Goal: Task Accomplishment & Management: Use online tool/utility

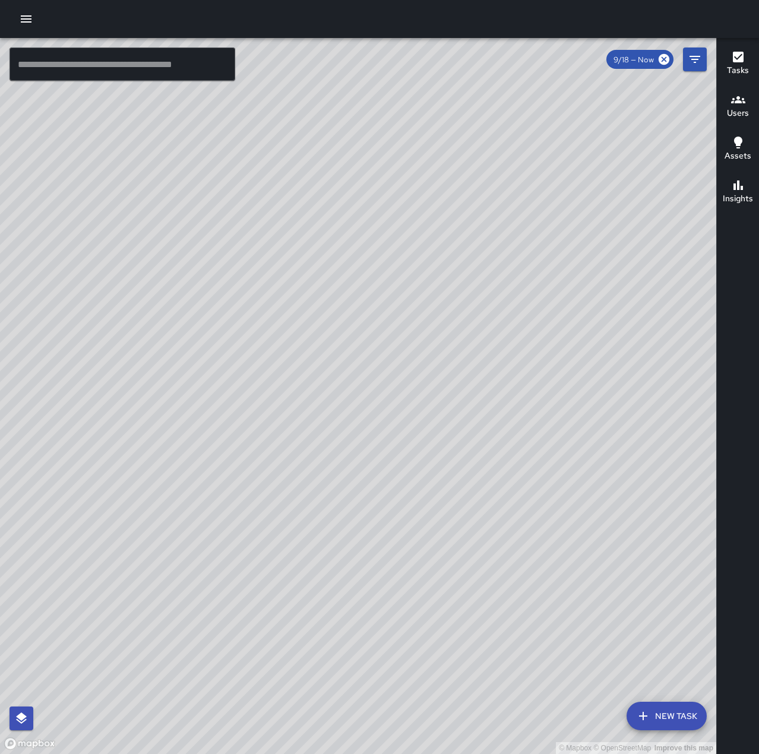
drag, startPoint x: 27, startPoint y: 17, endPoint x: 34, endPoint y: 23, distance: 8.9
click at [27, 17] on icon "button" at bounding box center [26, 19] width 14 height 14
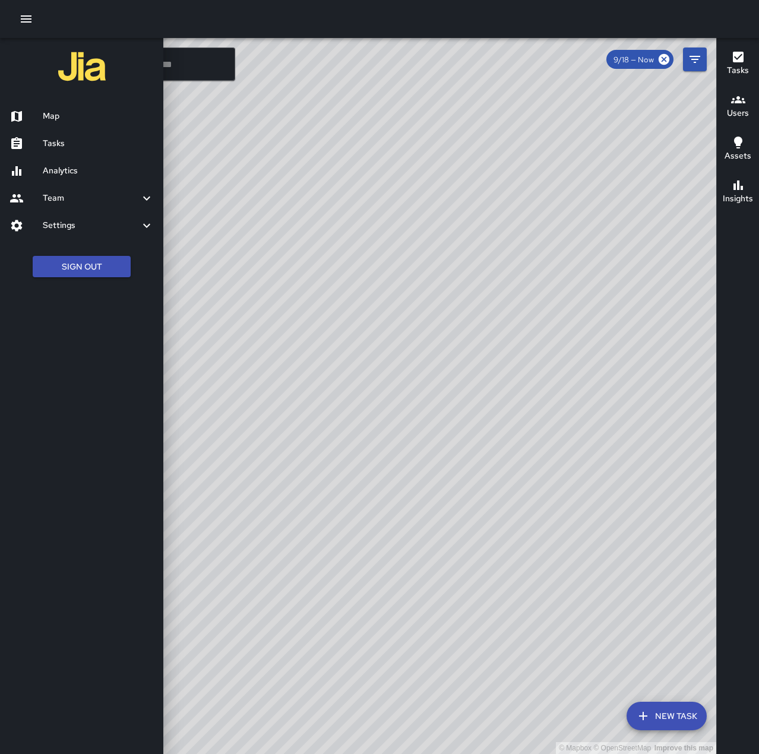
click at [60, 138] on h6 "Tasks" at bounding box center [98, 143] width 111 height 13
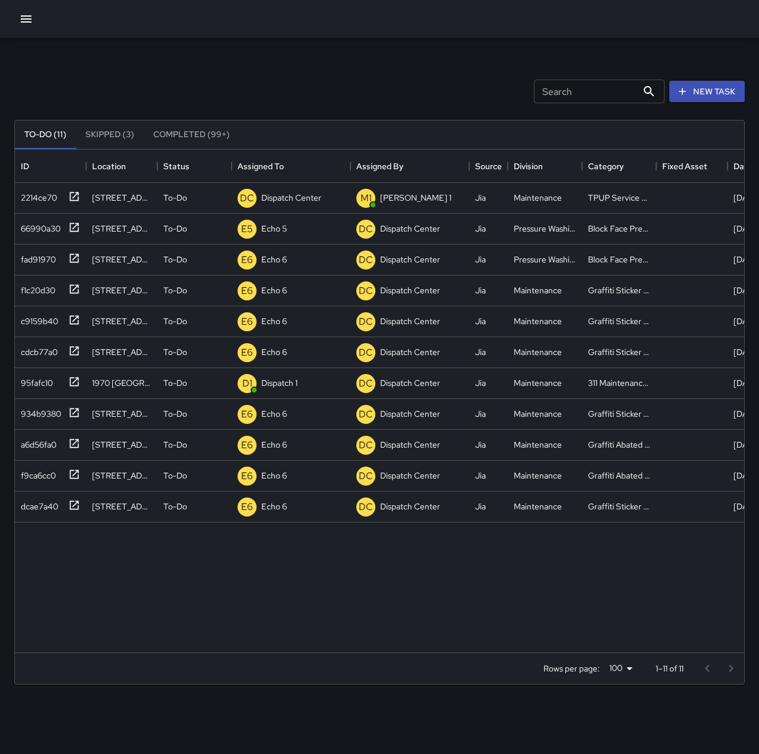
scroll to position [494, 720]
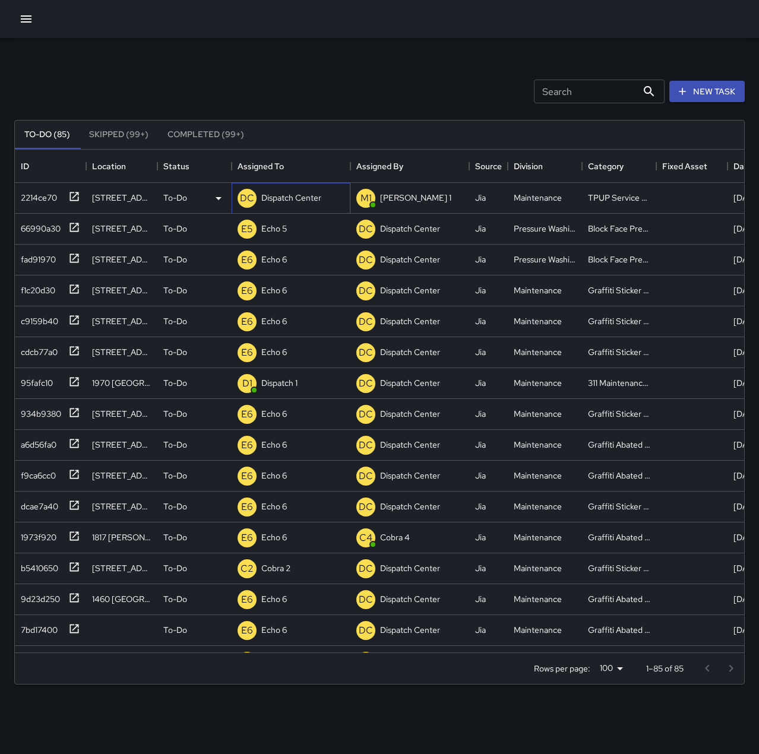
click at [279, 198] on p "Dispatch Center" at bounding box center [291, 198] width 60 height 12
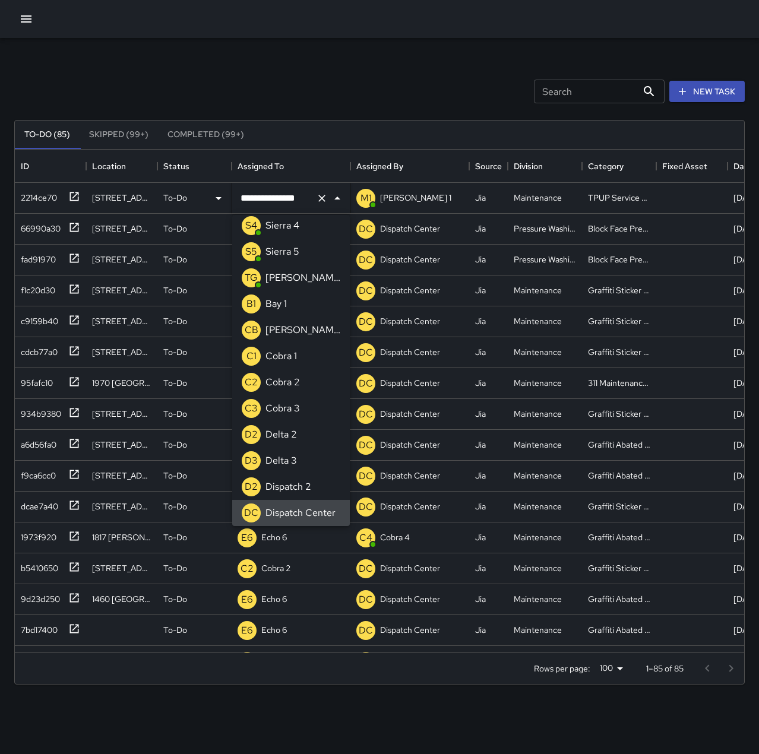
click at [325, 195] on icon "Clear" at bounding box center [321, 198] width 7 height 7
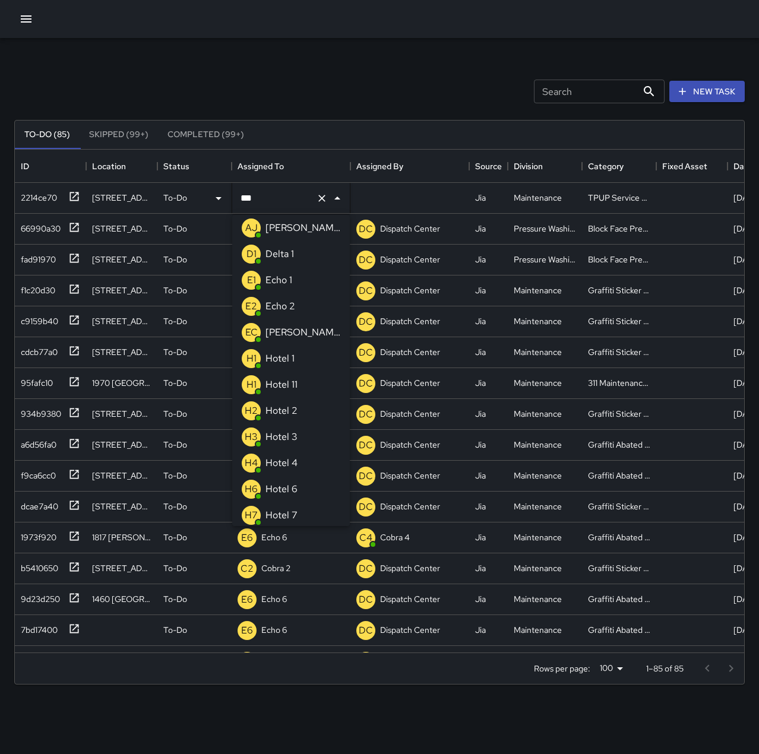
scroll to position [0, 0]
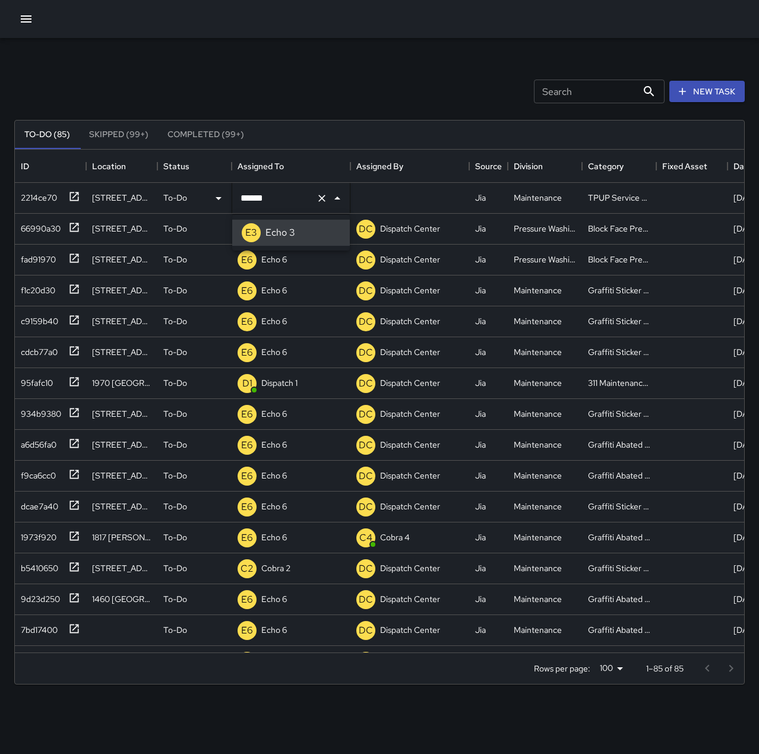
type input "******"
click at [340, 84] on div "Search Search New Task" at bounding box center [379, 92] width 735 height 62
click at [28, 28] on button "button" at bounding box center [26, 19] width 24 height 24
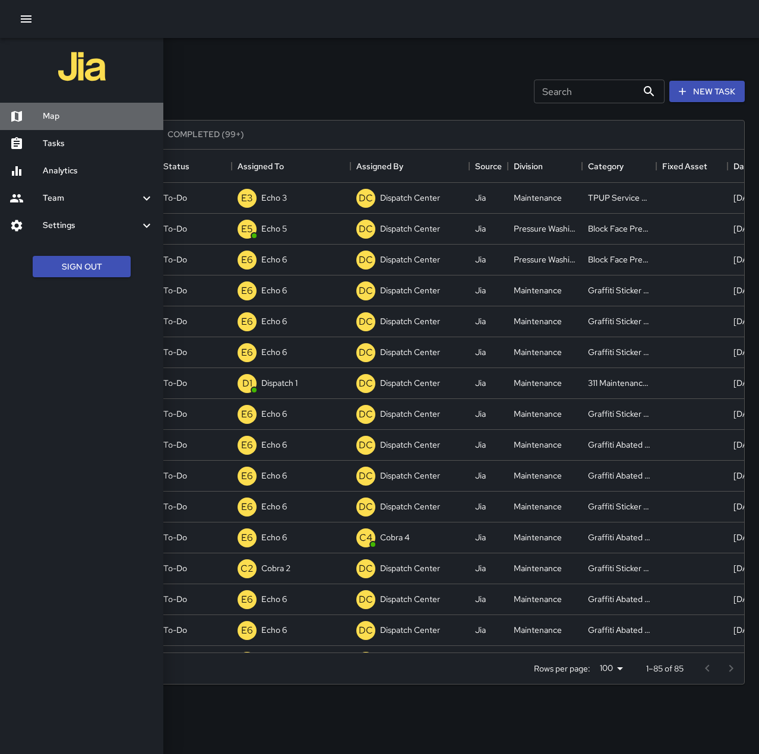
click at [71, 119] on h6 "Map" at bounding box center [98, 116] width 111 height 13
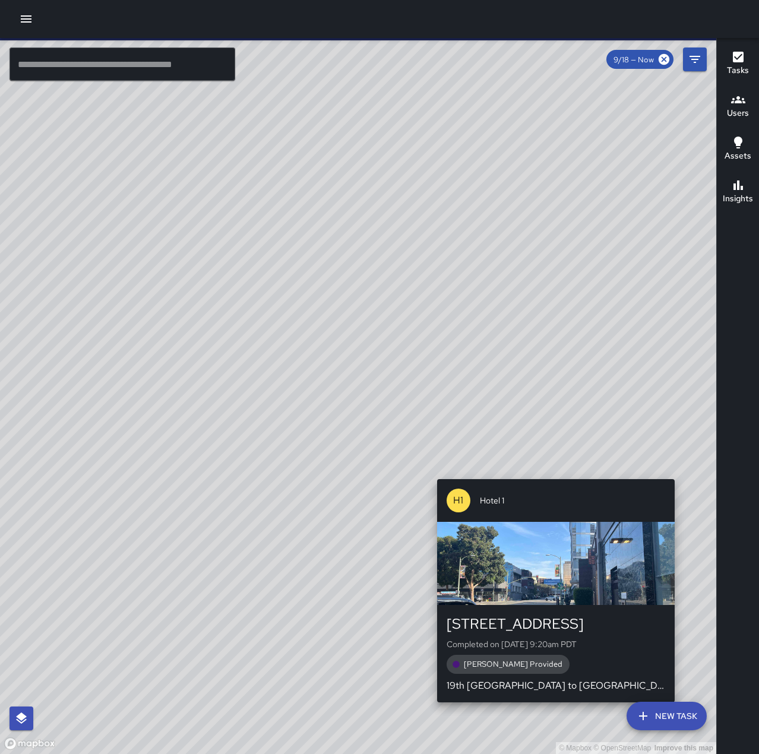
drag, startPoint x: 470, startPoint y: 291, endPoint x: 686, endPoint y: 493, distance: 295.7
click at [686, 493] on div "© Mapbox © OpenStreetMap Improve this map H1 Hotel 1 [STREET_ADDRESS] Completed…" at bounding box center [358, 396] width 716 height 716
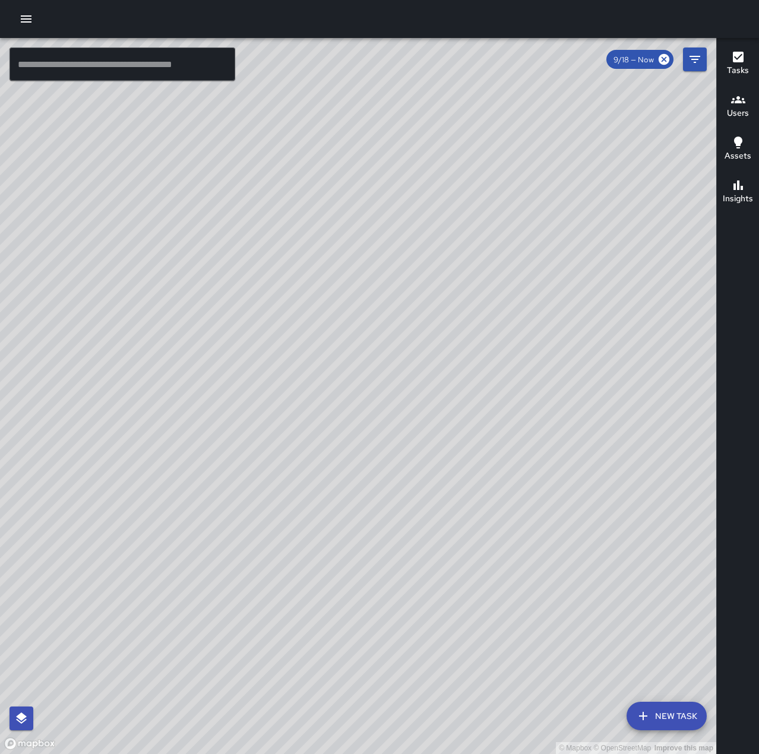
drag, startPoint x: 460, startPoint y: 267, endPoint x: 493, endPoint y: 561, distance: 296.4
click at [488, 573] on div "© Mapbox © OpenStreetMap Improve this map" at bounding box center [358, 396] width 716 height 716
drag, startPoint x: 519, startPoint y: 404, endPoint x: 543, endPoint y: 373, distance: 39.0
click at [543, 373] on div "© Mapbox © OpenStreetMap Improve this map" at bounding box center [358, 396] width 716 height 716
drag, startPoint x: 482, startPoint y: 539, endPoint x: 487, endPoint y: 398, distance: 140.8
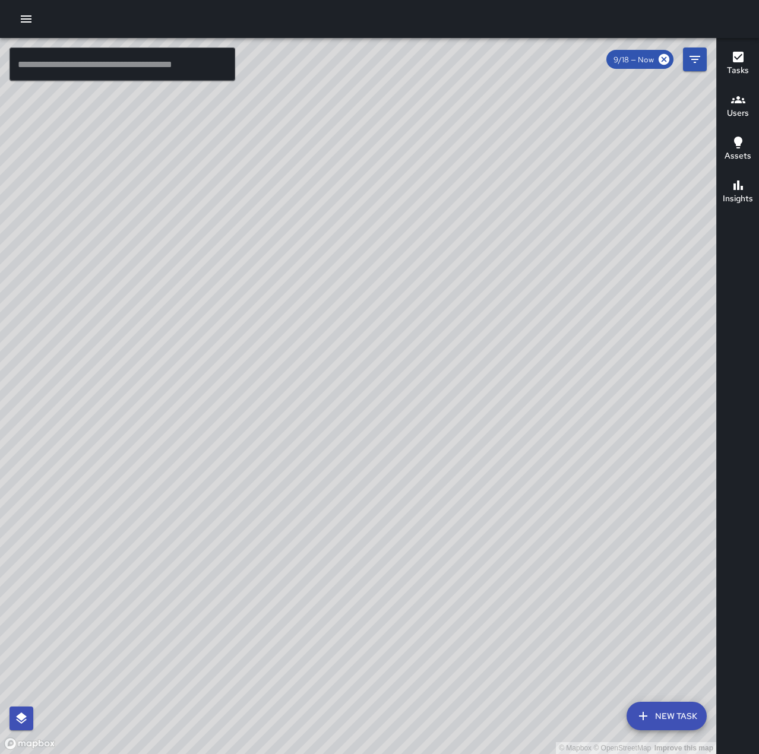
click at [487, 398] on div "© Mapbox © OpenStreetMap Improve this map" at bounding box center [358, 396] width 716 height 716
drag, startPoint x: 507, startPoint y: 423, endPoint x: 502, endPoint y: 351, distance: 72.6
click at [502, 351] on div "© Mapbox © OpenStreetMap Improve this map" at bounding box center [358, 396] width 716 height 716
click at [20, 17] on icon "button" at bounding box center [26, 19] width 14 height 14
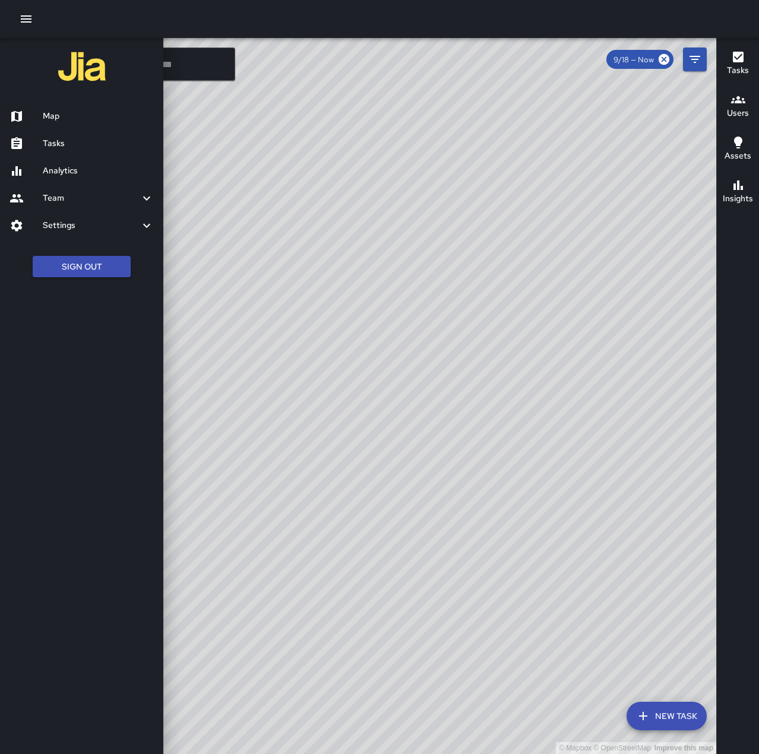
click at [61, 134] on div "Tasks" at bounding box center [81, 143] width 163 height 27
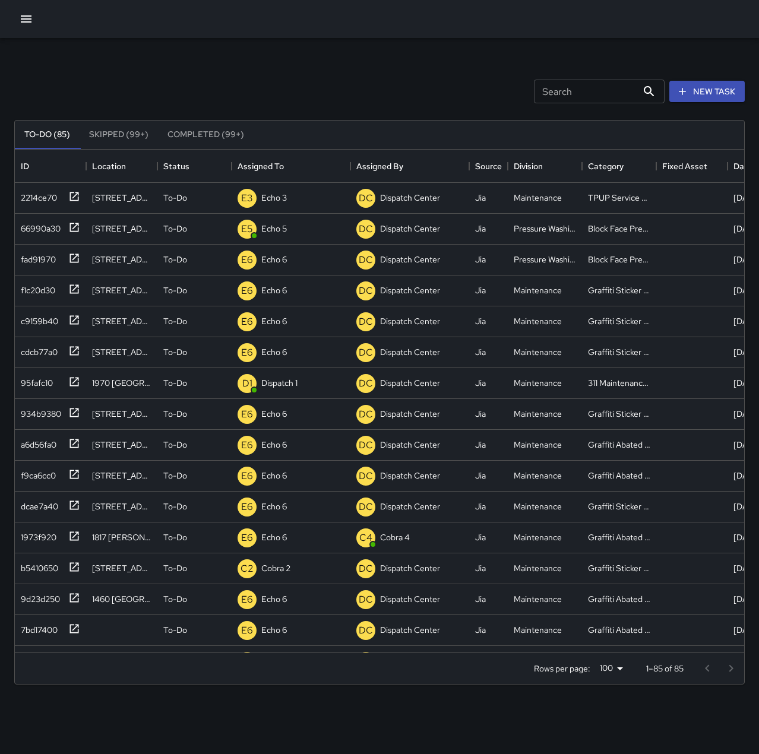
scroll to position [494, 720]
